Goal: Information Seeking & Learning: Find specific fact

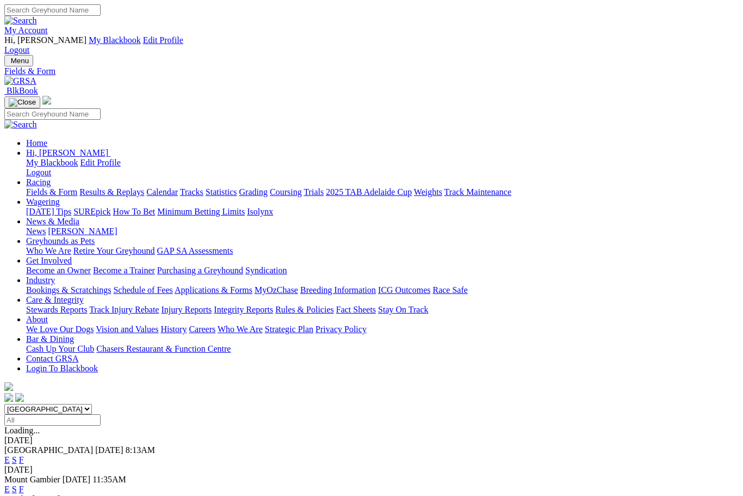
click at [24, 484] on link "F" at bounding box center [21, 488] width 5 height 9
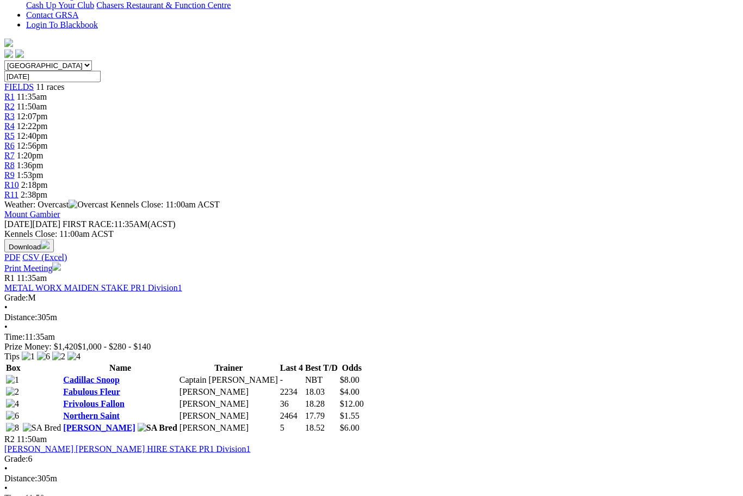
scroll to position [344, 0]
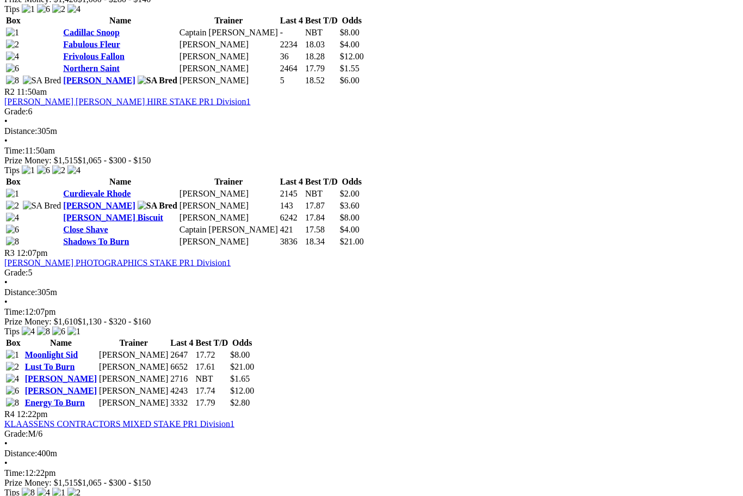
scroll to position [692, 0]
